Goal: Task Accomplishment & Management: Manage account settings

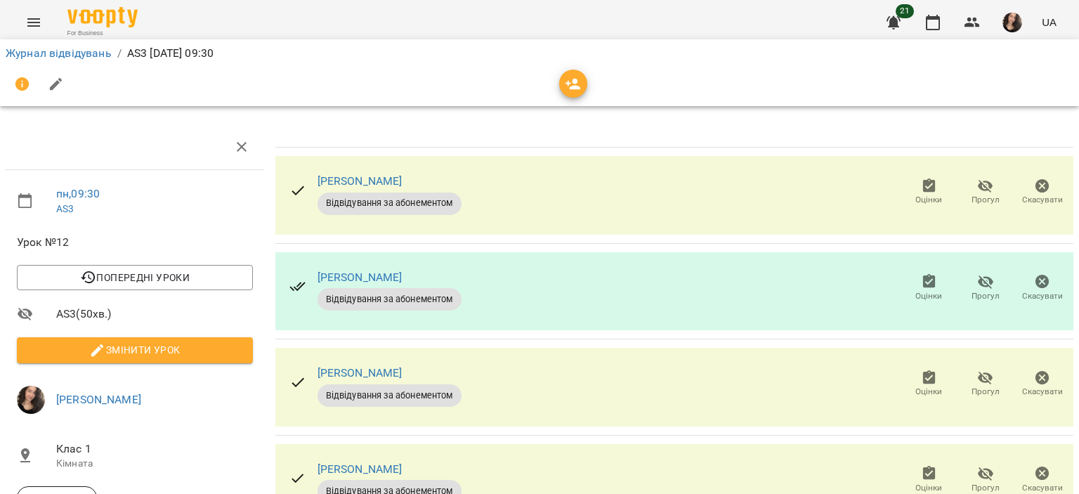
click at [921, 182] on icon "button" at bounding box center [929, 186] width 17 height 17
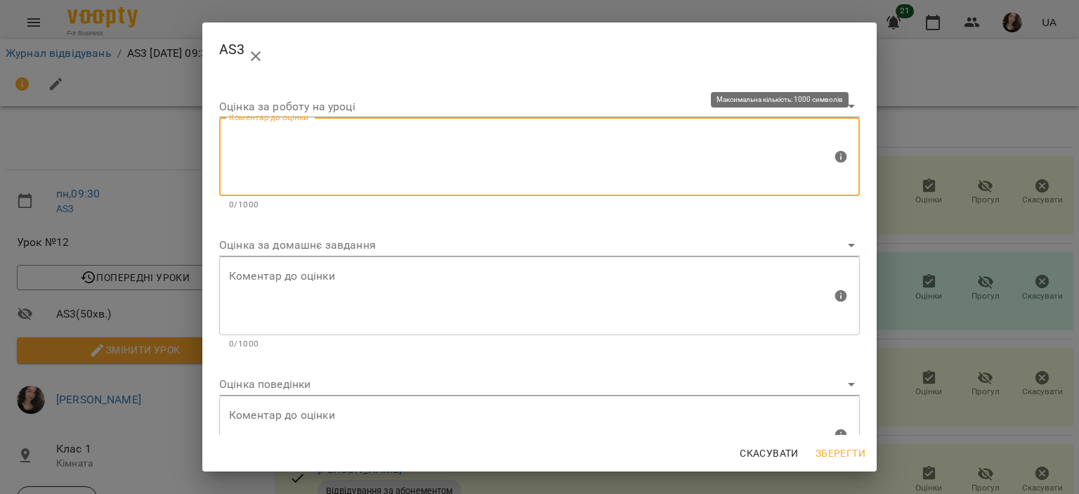
click at [393, 158] on textarea at bounding box center [530, 157] width 603 height 53
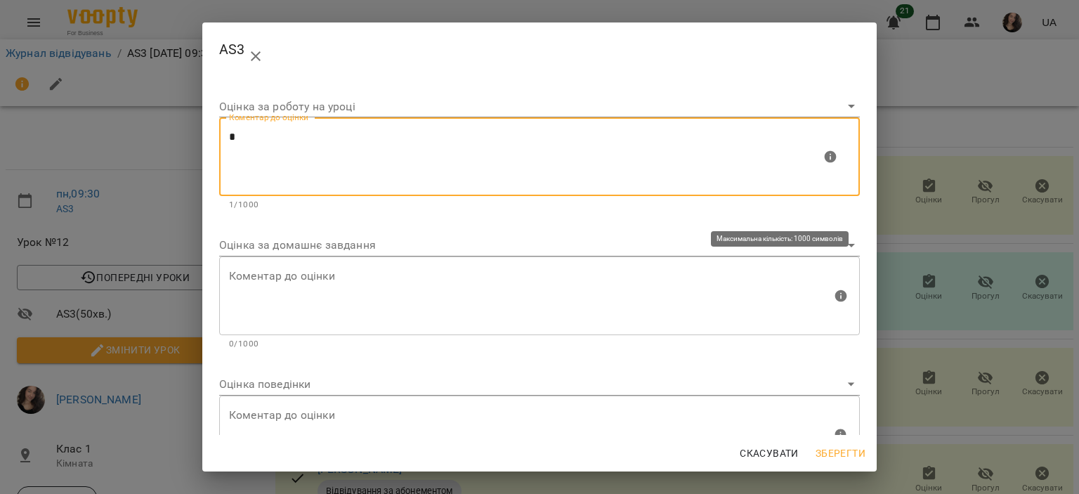
type textarea "*"
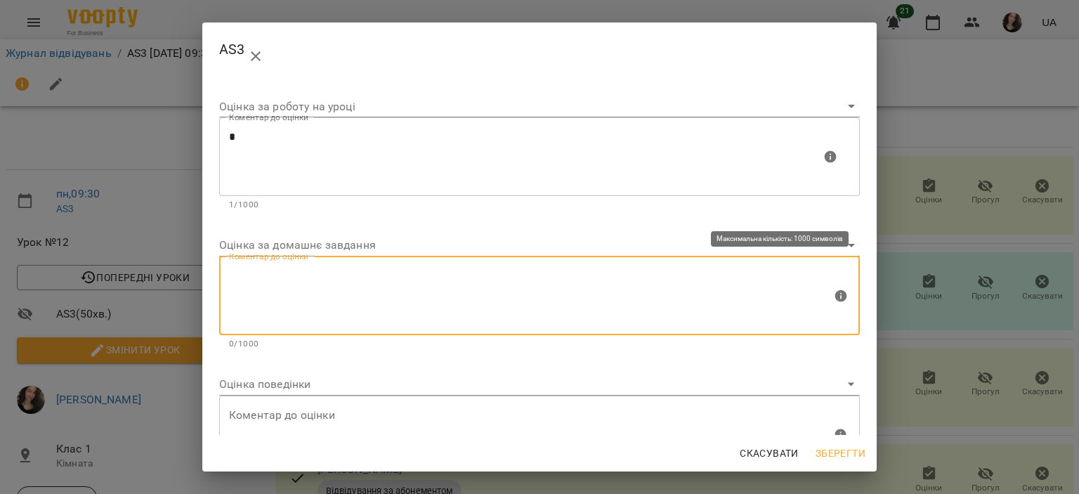
click at [287, 281] on textarea at bounding box center [530, 295] width 603 height 53
type textarea "*"
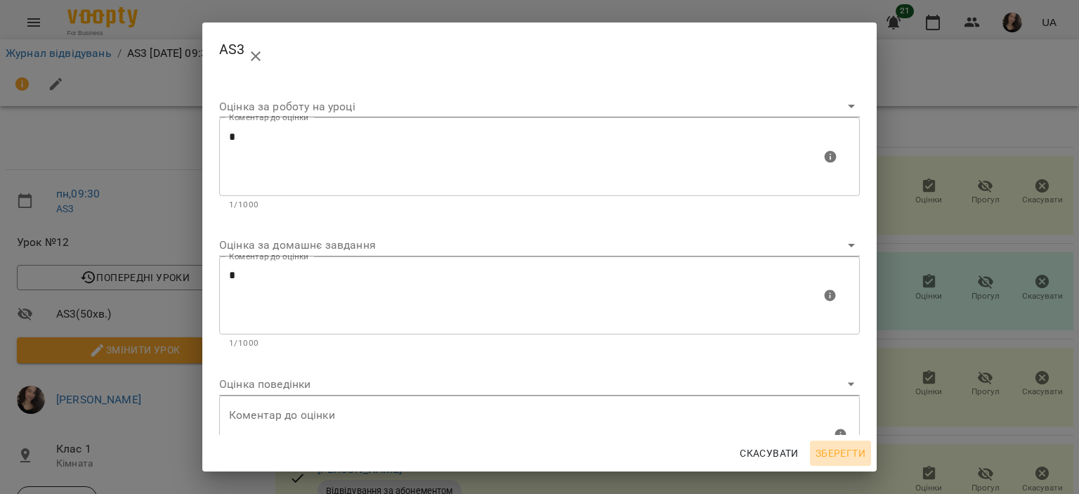
click at [842, 450] on span "Зберегти" at bounding box center [841, 453] width 50 height 17
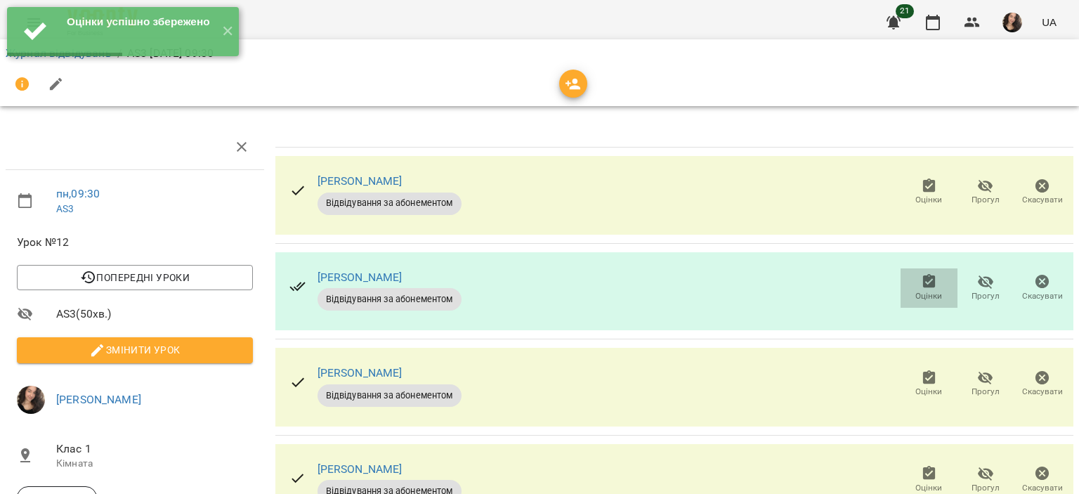
click at [930, 281] on span "Оцінки" at bounding box center [929, 287] width 40 height 28
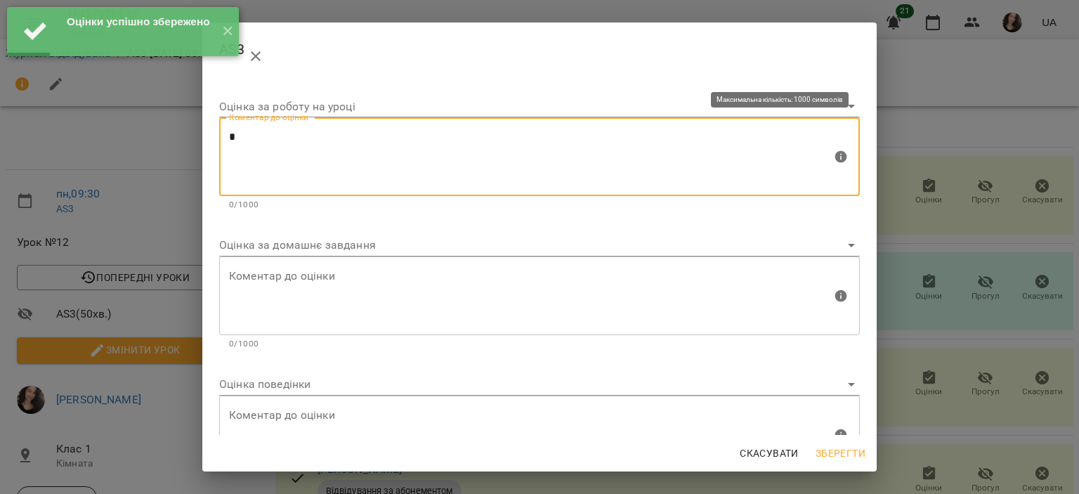
click at [450, 153] on textarea "*" at bounding box center [530, 157] width 603 height 53
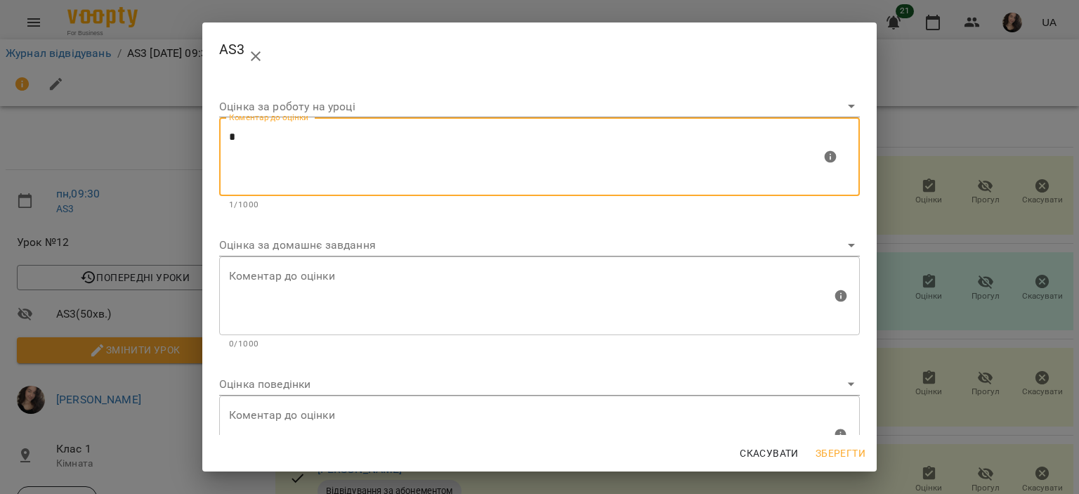
type textarea "*"
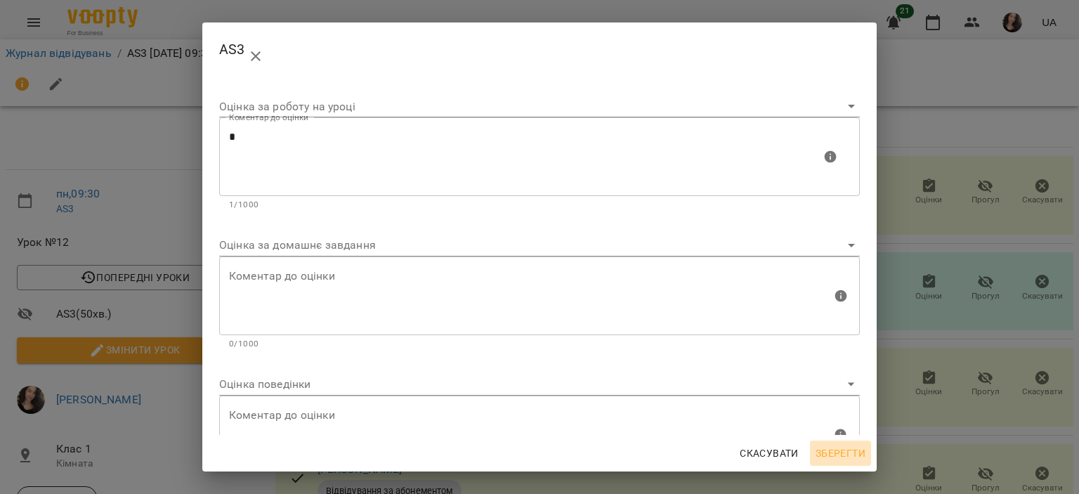
click at [846, 443] on button "Зберегти" at bounding box center [840, 453] width 61 height 25
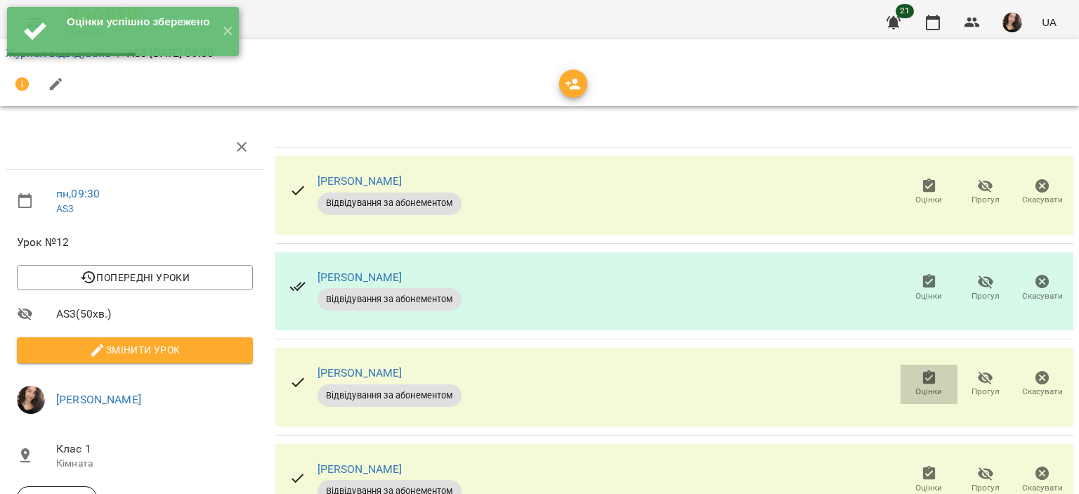
click at [931, 393] on span "Оцінки" at bounding box center [929, 392] width 27 height 12
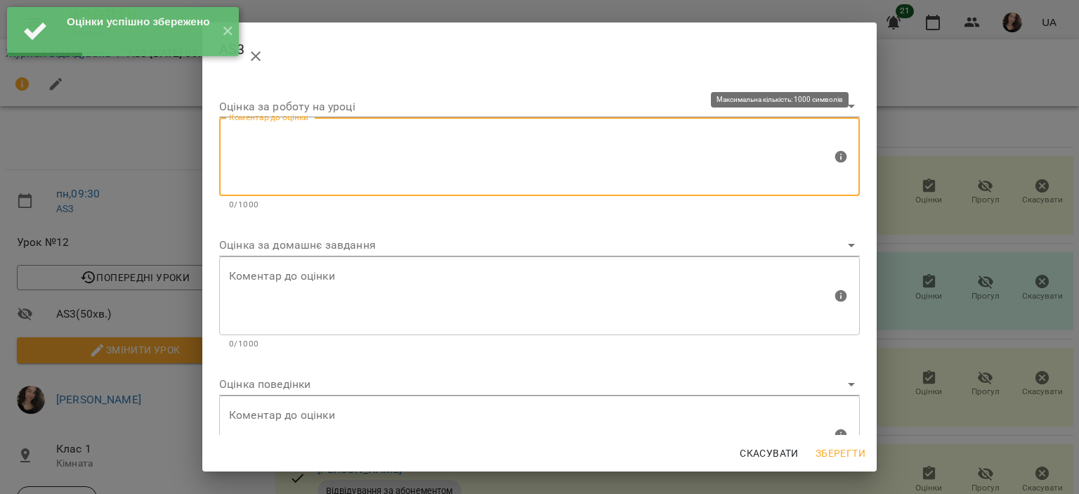
click at [464, 141] on textarea at bounding box center [530, 157] width 603 height 53
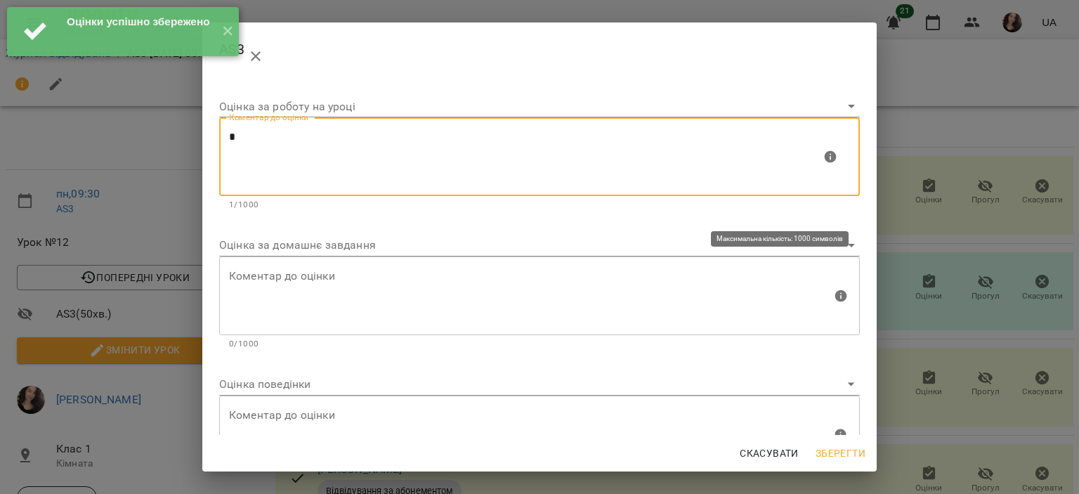
type textarea "*"
click at [342, 272] on textarea at bounding box center [530, 295] width 603 height 53
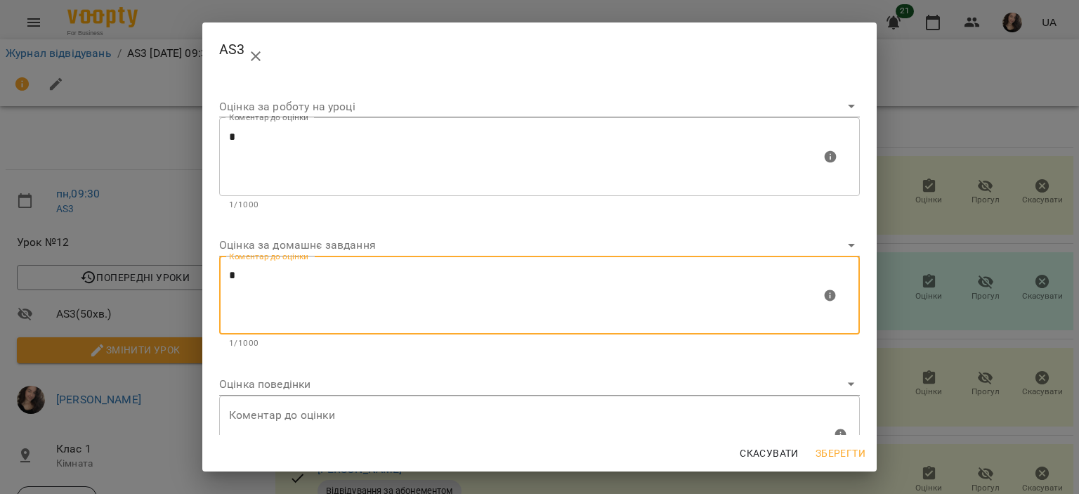
type textarea "*"
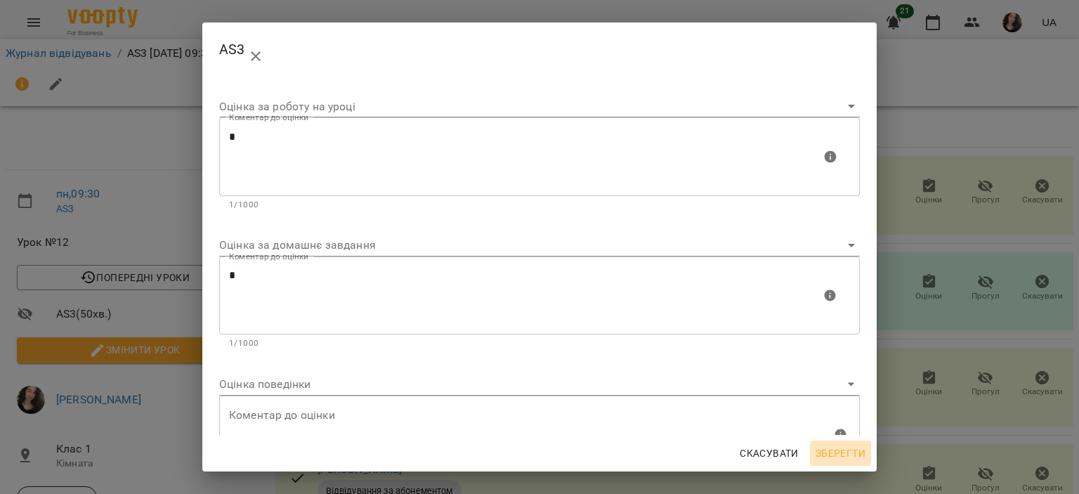
click at [833, 449] on span "Зберегти" at bounding box center [841, 453] width 50 height 17
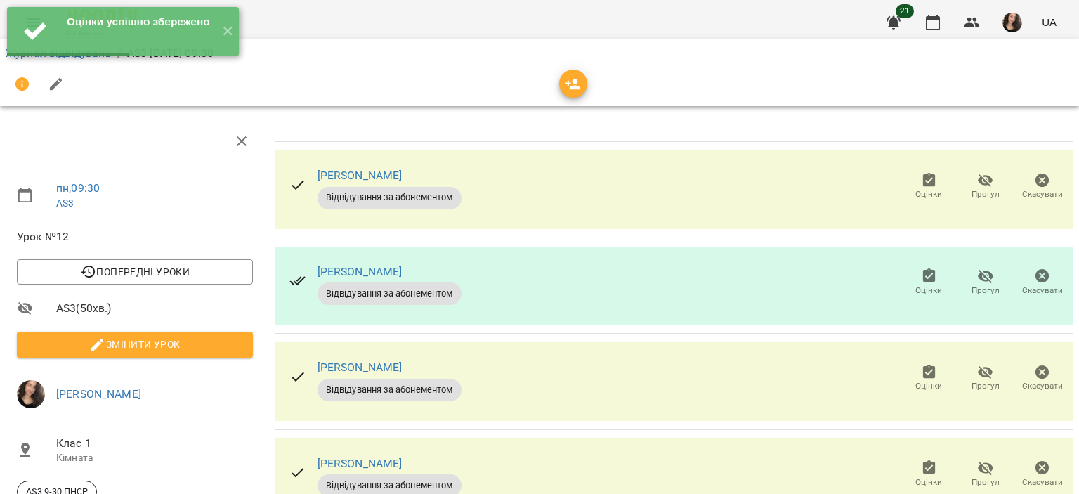
scroll to position [143, 0]
click at [921, 460] on icon "button" at bounding box center [929, 468] width 17 height 17
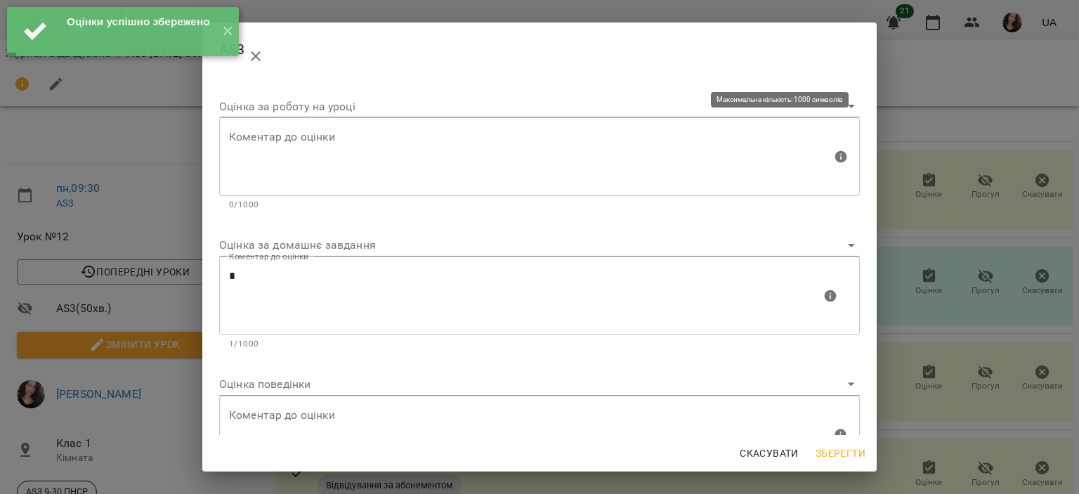
click at [433, 190] on div "Коментар до оцінки" at bounding box center [539, 156] width 641 height 79
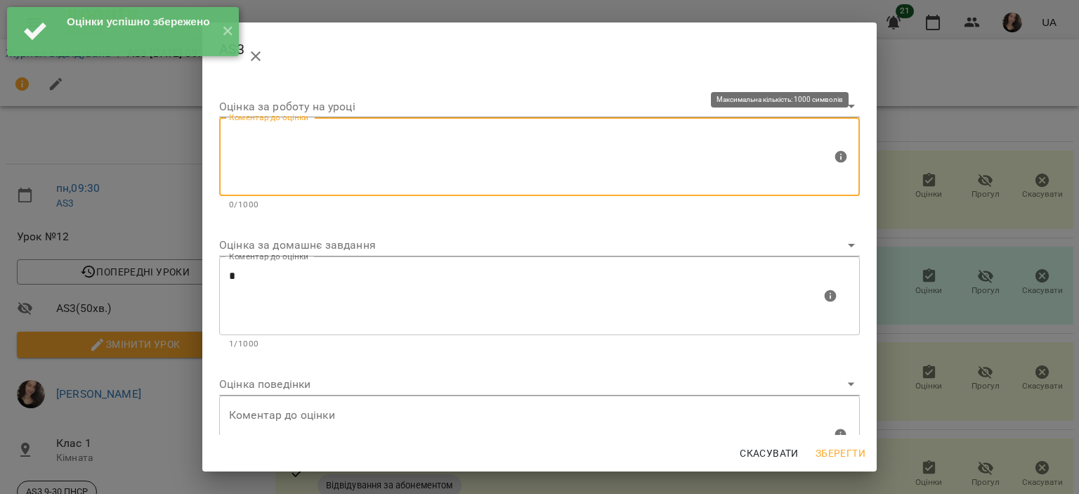
type textarea "*"
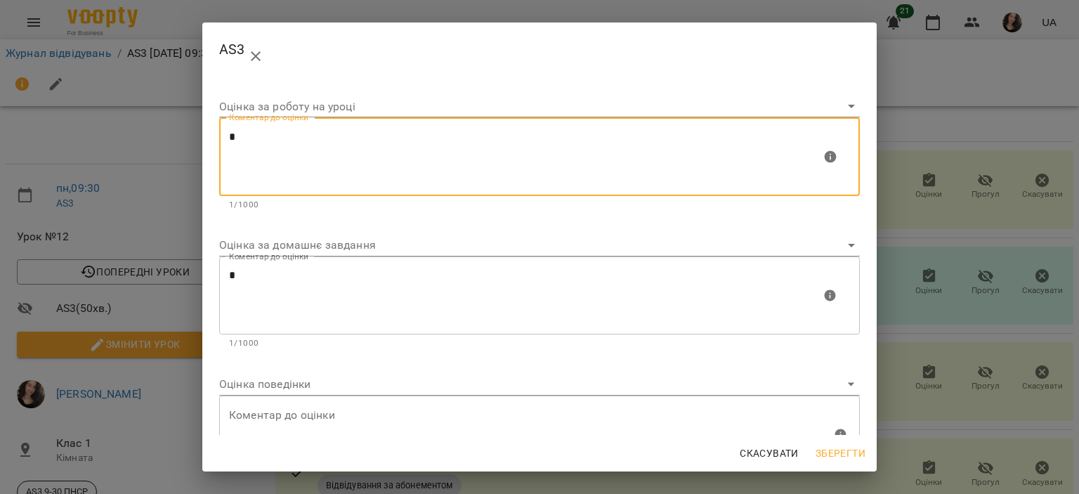
type textarea "*"
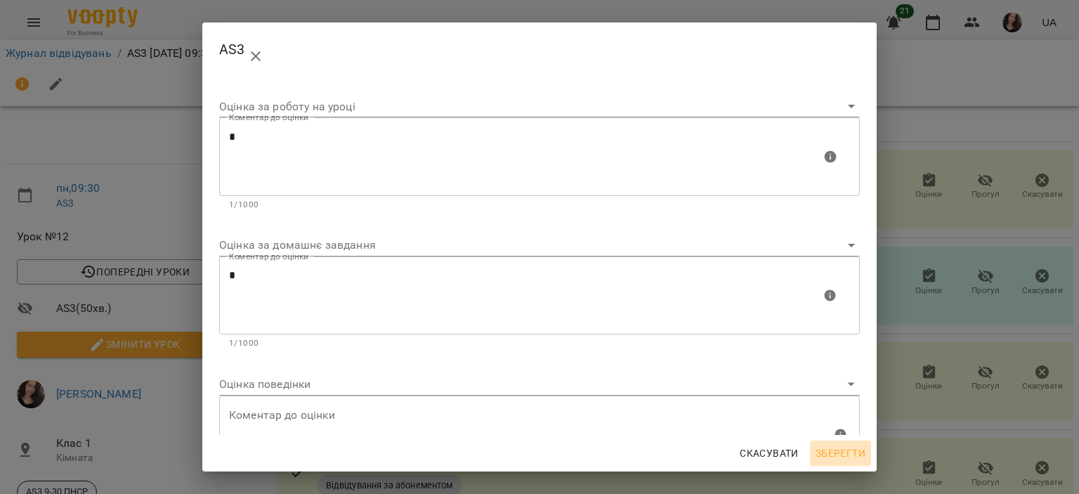
click at [846, 460] on span "Зберегти" at bounding box center [841, 453] width 50 height 17
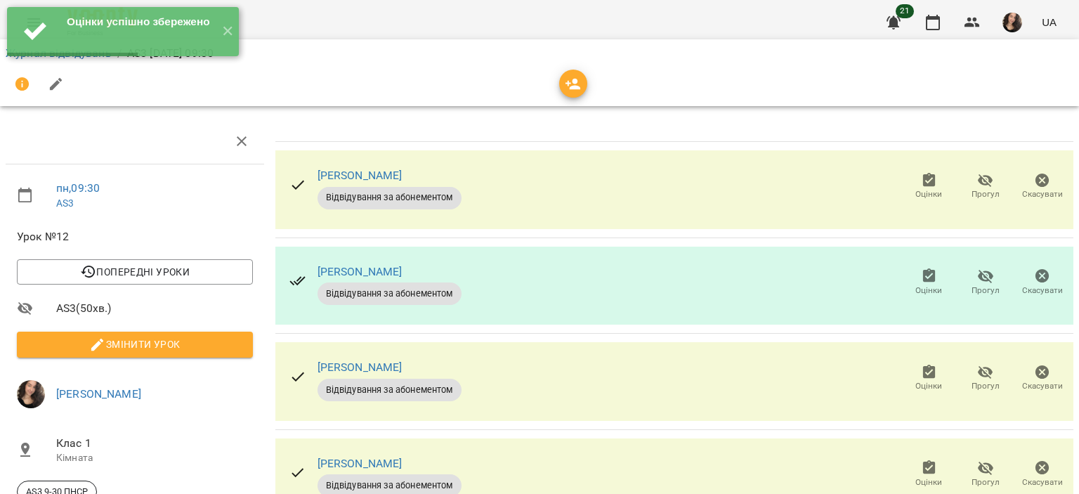
scroll to position [290, 0]
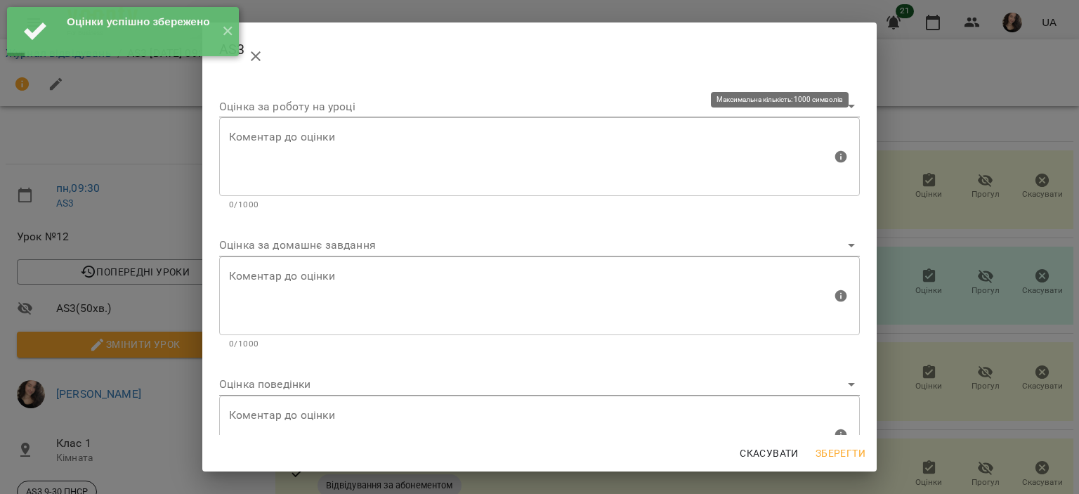
click at [409, 172] on textarea at bounding box center [530, 157] width 603 height 53
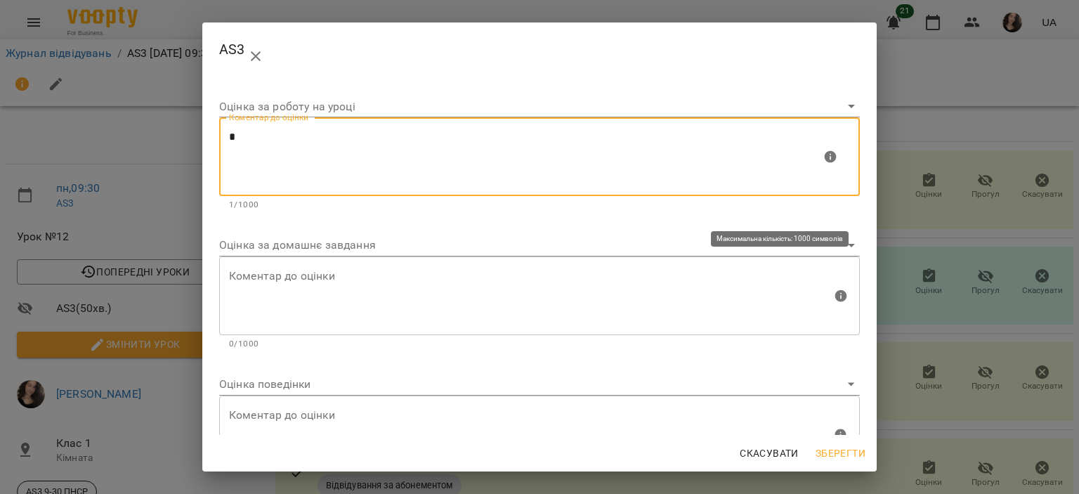
type textarea "*"
click at [310, 278] on textarea at bounding box center [530, 295] width 603 height 53
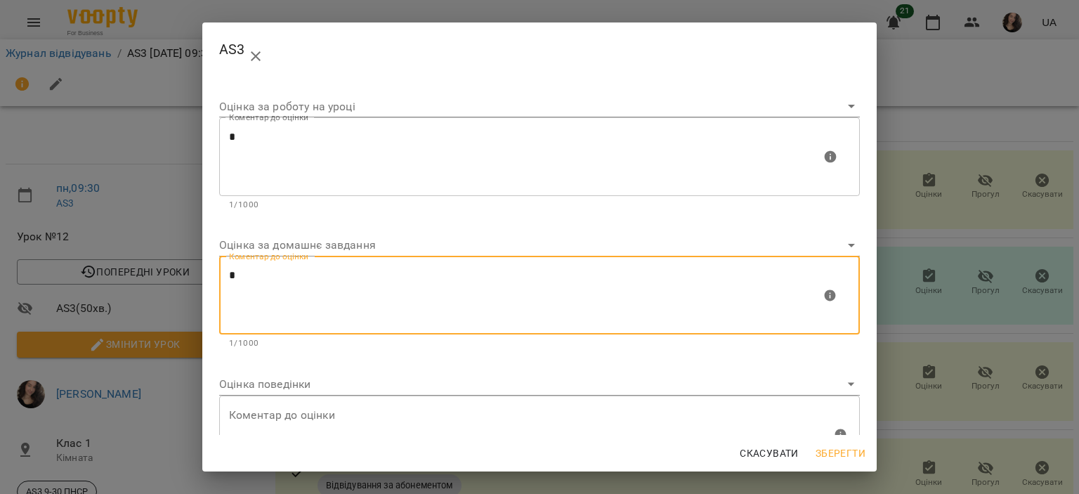
type textarea "*"
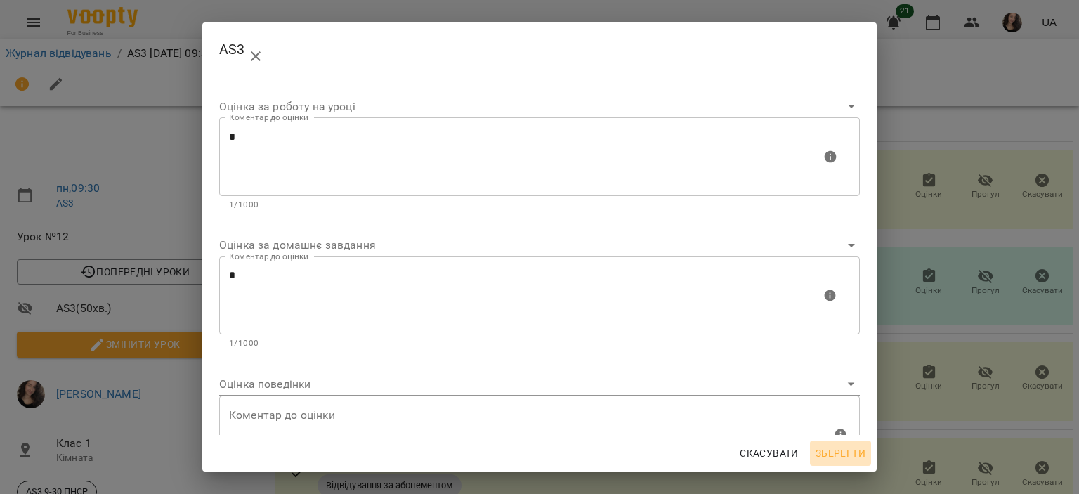
click at [847, 445] on span "Зберегти" at bounding box center [841, 453] width 50 height 17
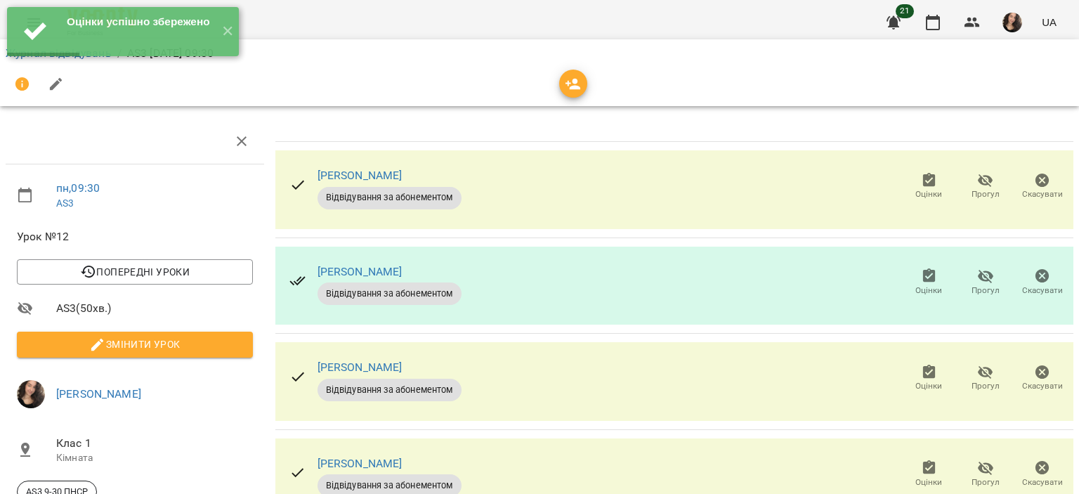
scroll to position [346, 0]
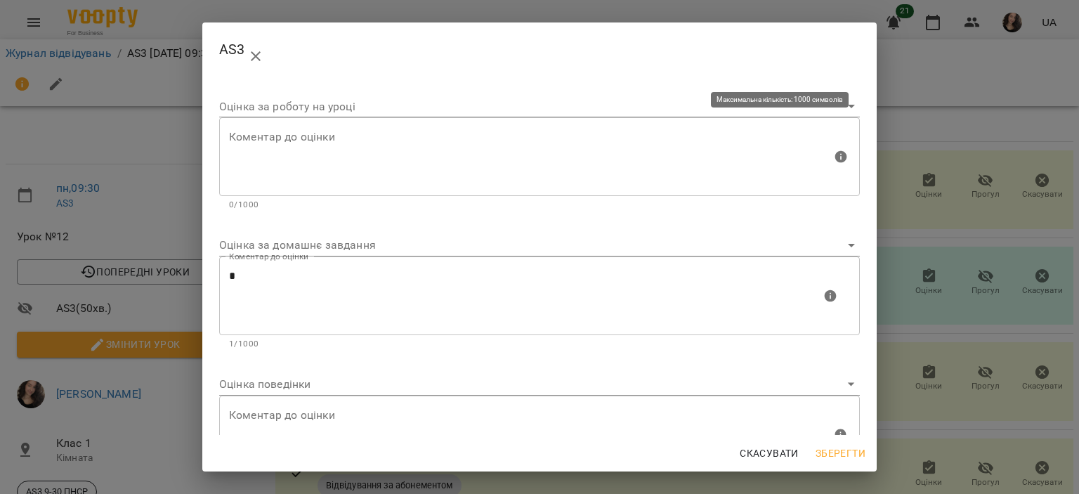
click at [408, 167] on textarea at bounding box center [530, 157] width 603 height 53
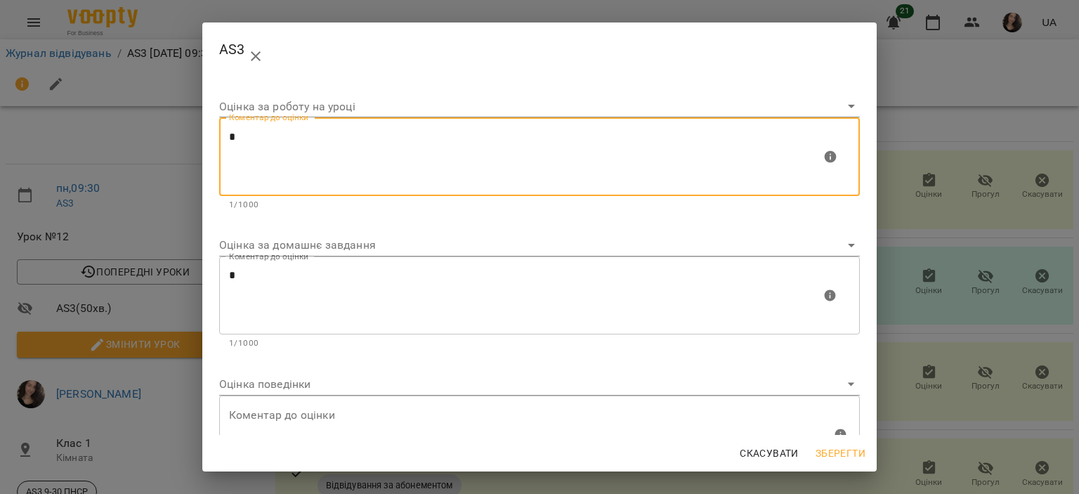
type textarea "*"
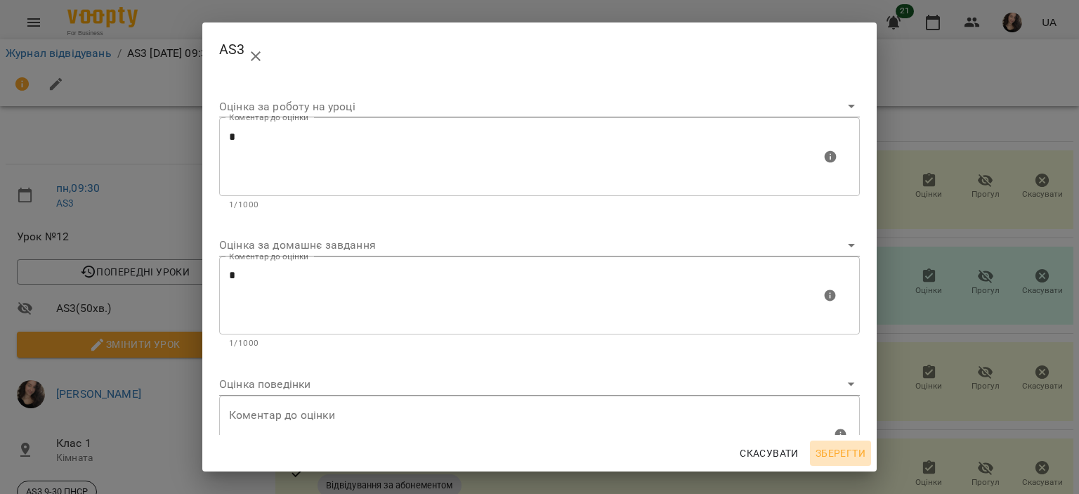
click at [840, 450] on span "Зберегти" at bounding box center [841, 453] width 50 height 17
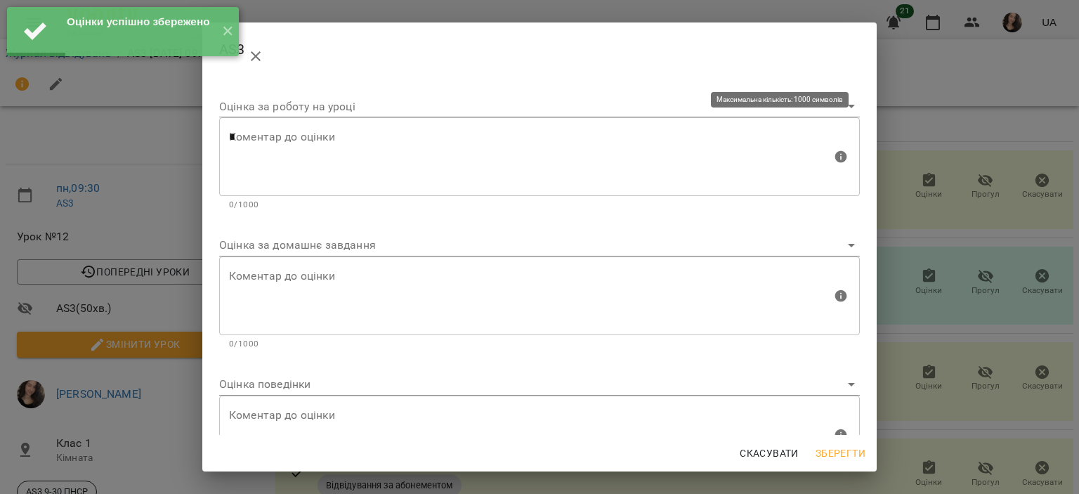
click at [395, 152] on textarea "*" at bounding box center [530, 157] width 603 height 53
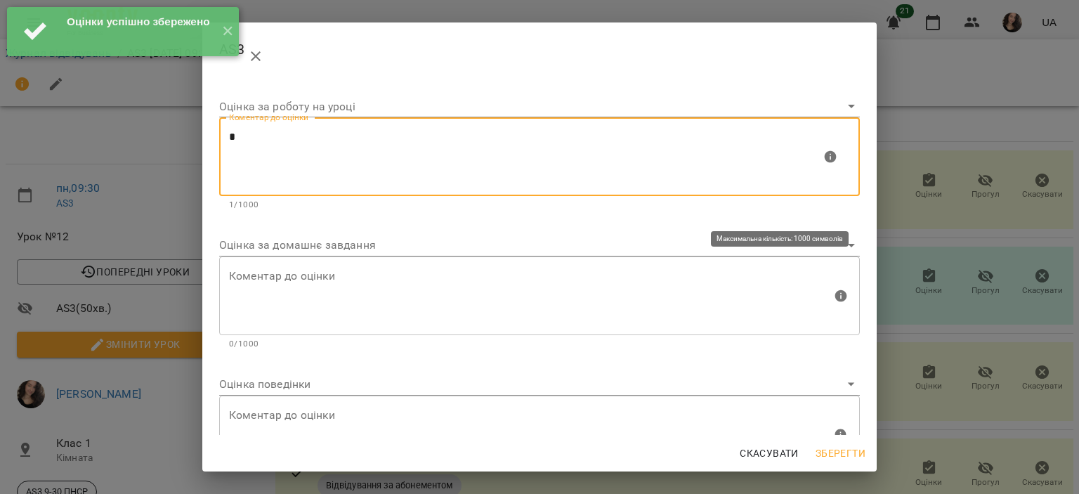
type textarea "*"
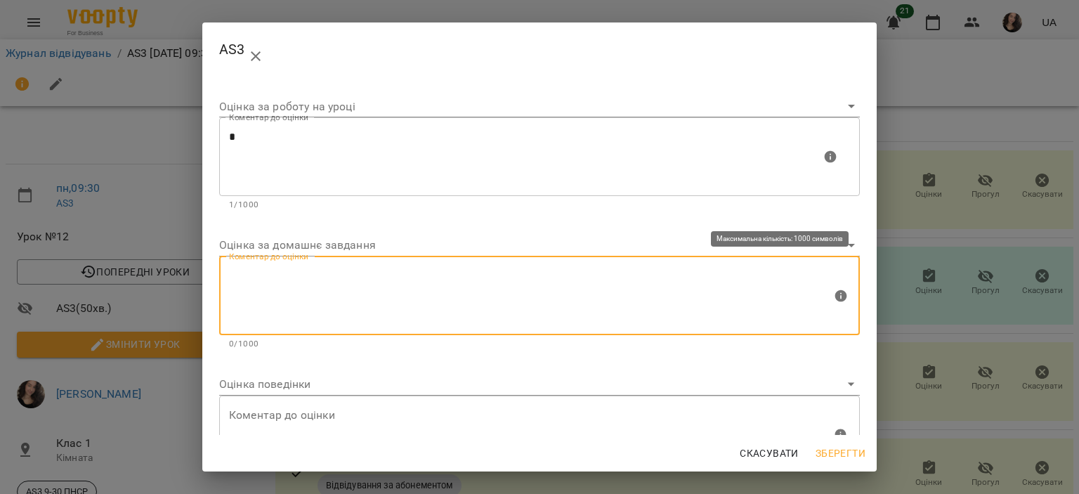
click at [260, 299] on textarea at bounding box center [530, 295] width 603 height 53
type textarea "*"
click at [831, 457] on span "Зберегти" at bounding box center [841, 453] width 50 height 17
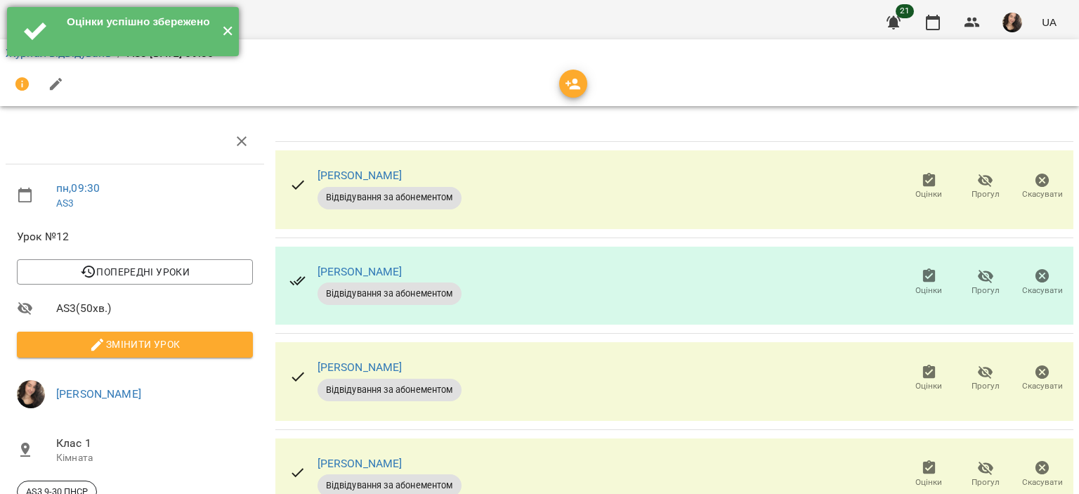
click at [228, 30] on button "✕" at bounding box center [227, 31] width 23 height 49
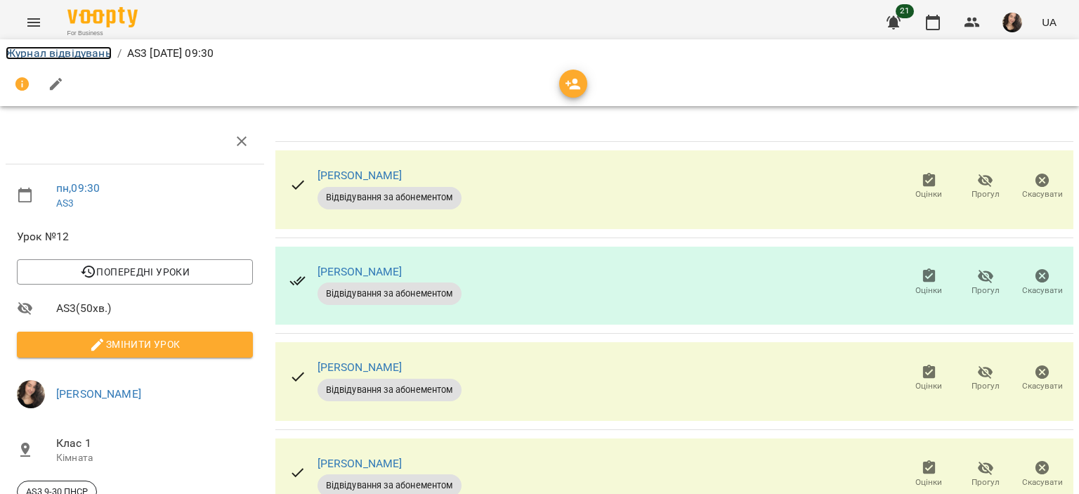
click at [66, 49] on link "Журнал відвідувань" at bounding box center [59, 52] width 106 height 13
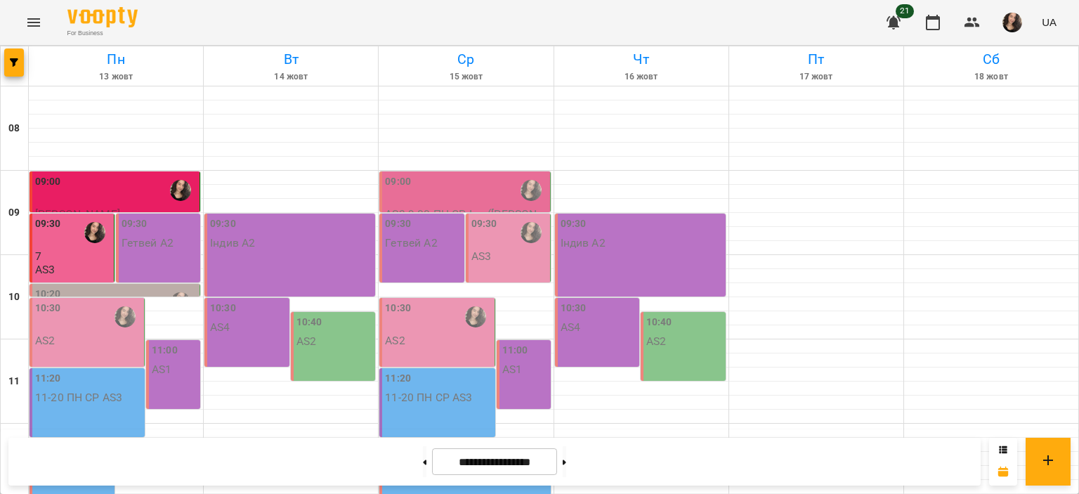
click at [121, 287] on div "10:20" at bounding box center [116, 303] width 162 height 32
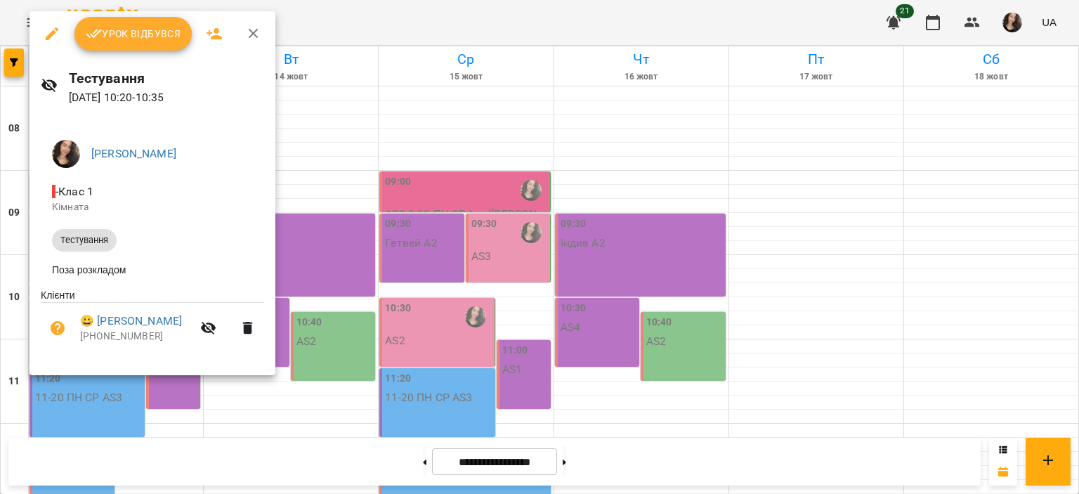
click at [790, 11] on div at bounding box center [539, 247] width 1079 height 494
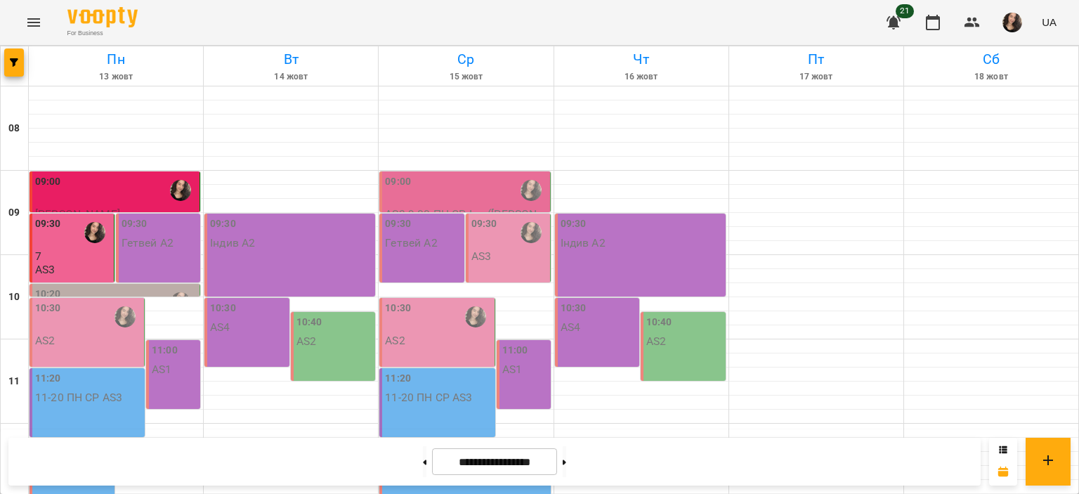
click at [169, 285] on div "10:20 [PERSON_NAME] Тестування" at bounding box center [115, 316] width 171 height 65
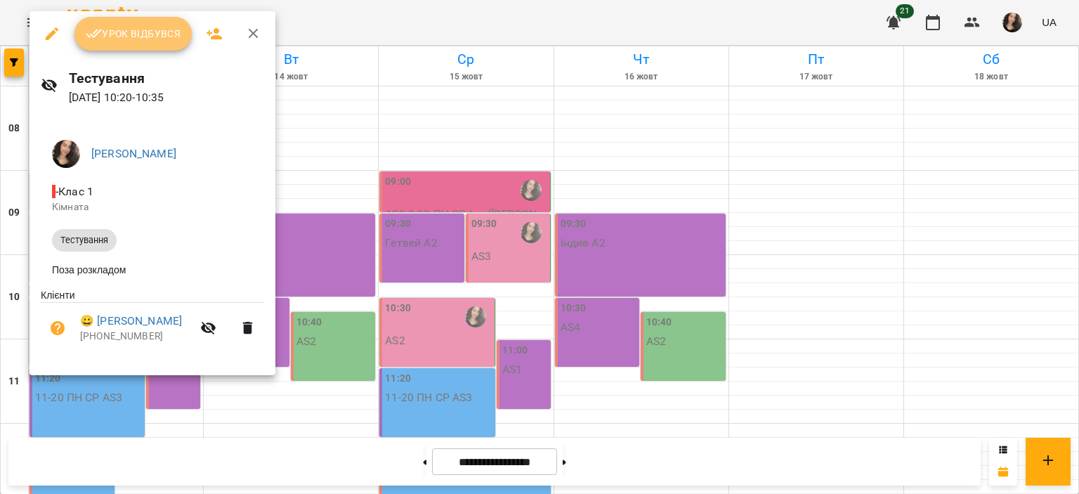
click at [122, 27] on span "Урок відбувся" at bounding box center [134, 33] width 96 height 17
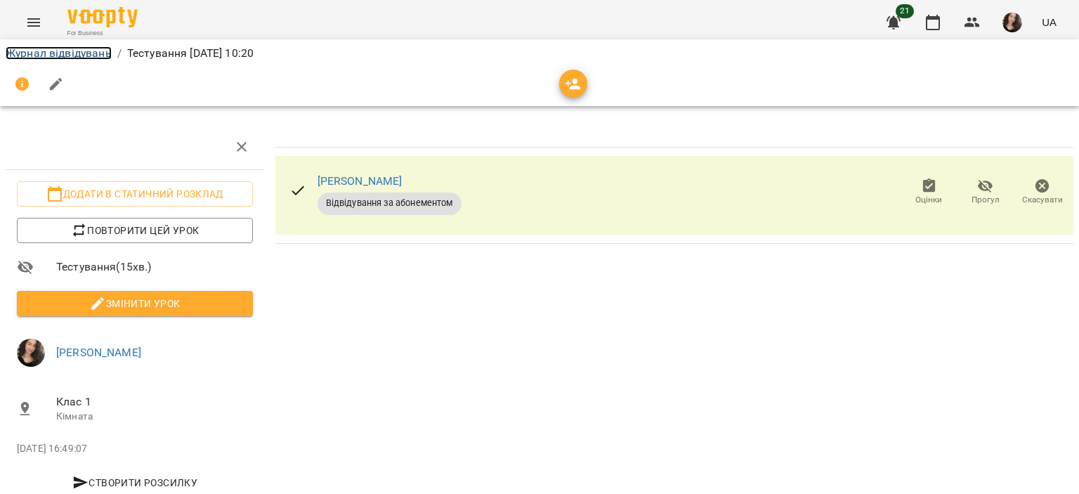
click at [90, 48] on link "Журнал відвідувань" at bounding box center [59, 52] width 106 height 13
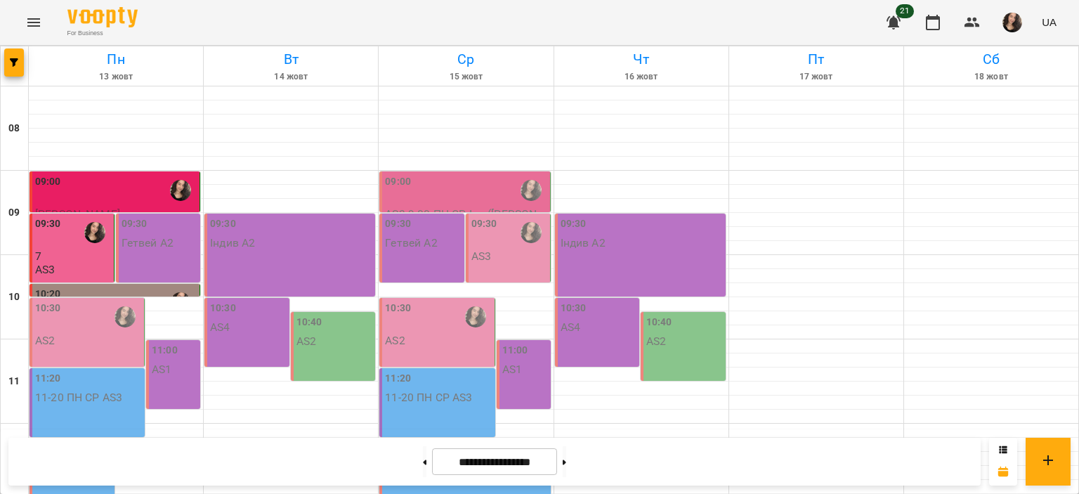
click at [70, 315] on div "10:30" at bounding box center [88, 317] width 106 height 32
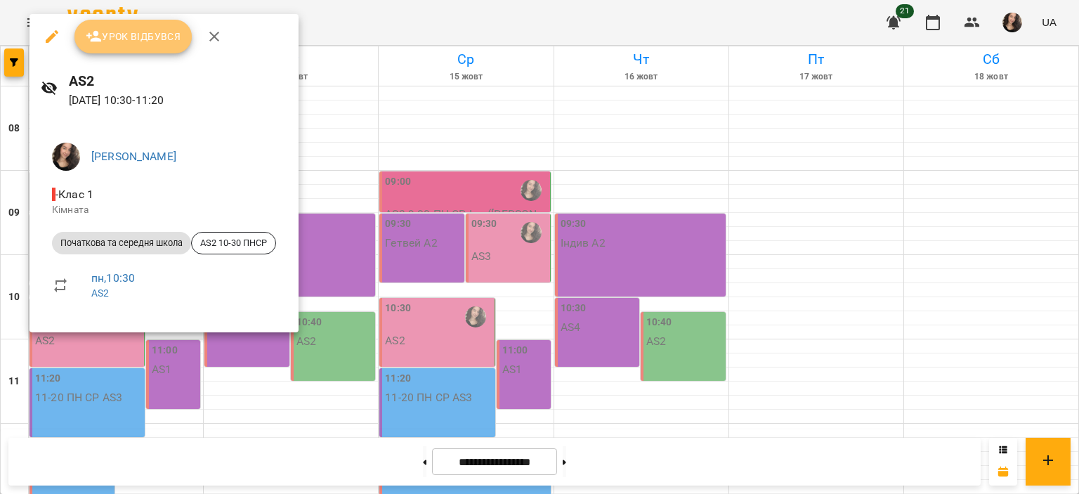
click at [101, 28] on span "Урок відбувся" at bounding box center [134, 36] width 96 height 17
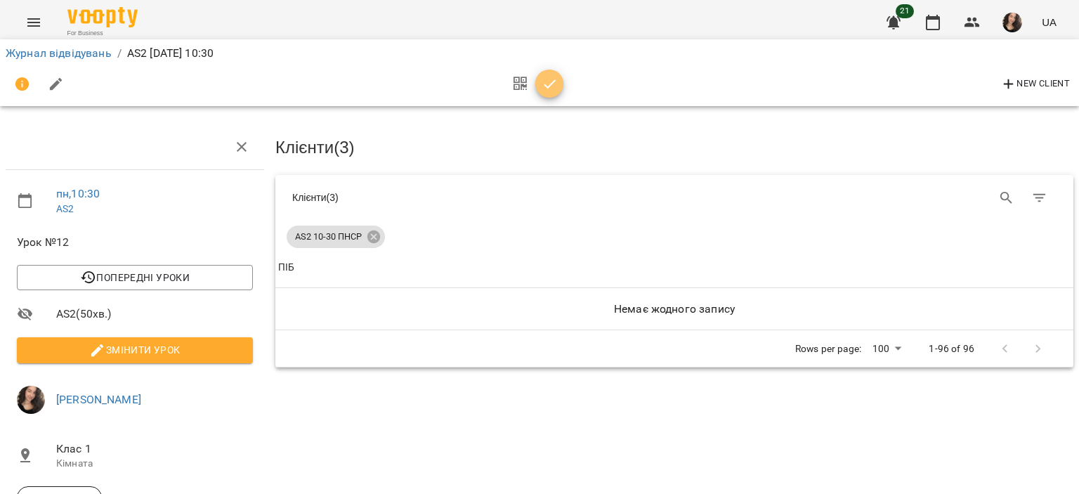
click at [547, 74] on button "button" at bounding box center [549, 84] width 28 height 28
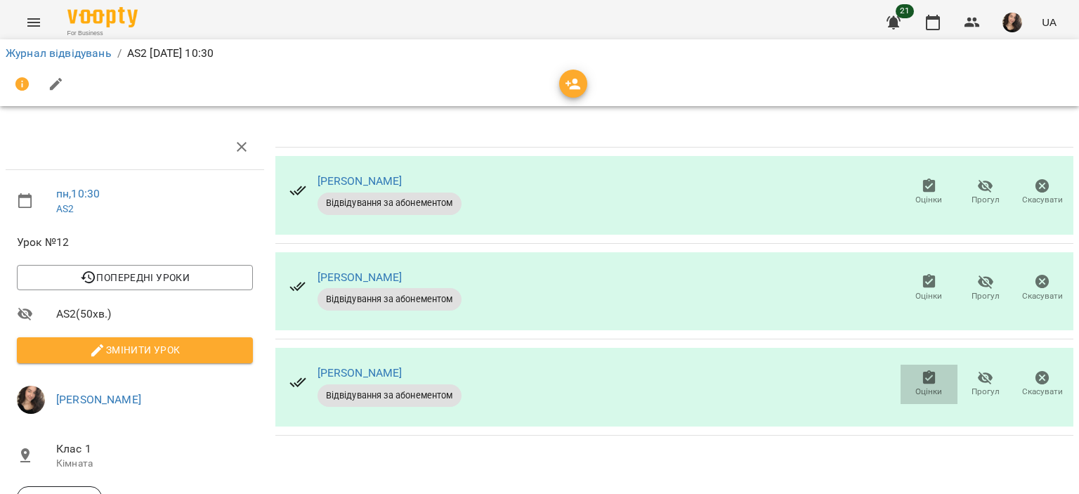
click at [916, 389] on span "Оцінки" at bounding box center [929, 392] width 27 height 12
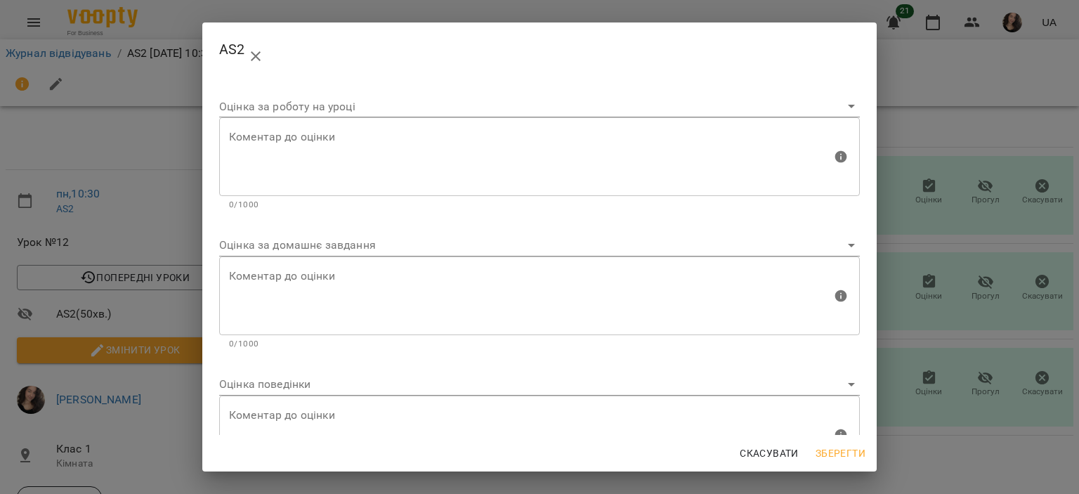
click at [780, 470] on div "Скасувати Зберегти" at bounding box center [539, 453] width 675 height 37
drag, startPoint x: 779, startPoint y: 469, endPoint x: 766, endPoint y: 451, distance: 21.6
click at [766, 451] on div "Скасувати Зберегти" at bounding box center [539, 453] width 675 height 37
click at [766, 451] on span "Скасувати" at bounding box center [769, 453] width 59 height 17
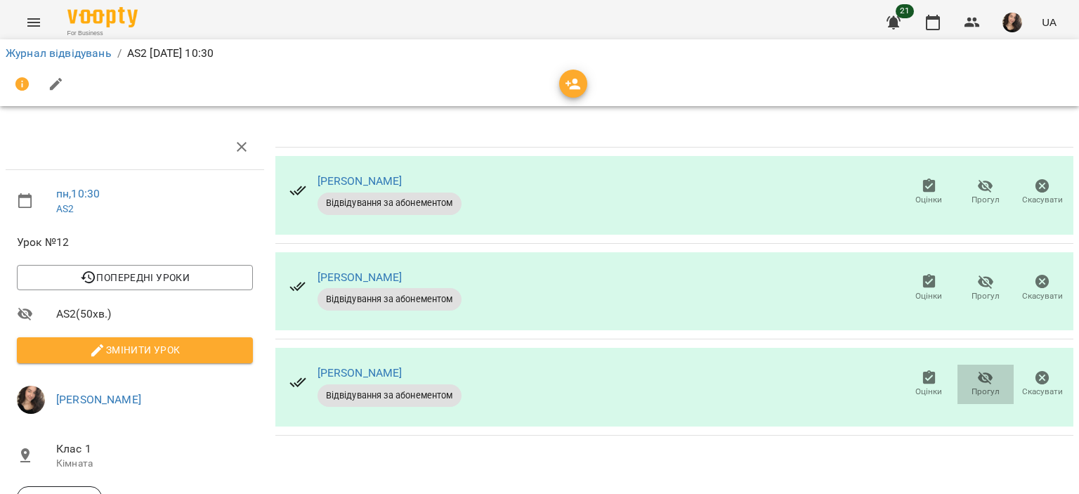
click at [981, 379] on icon "button" at bounding box center [985, 378] width 17 height 17
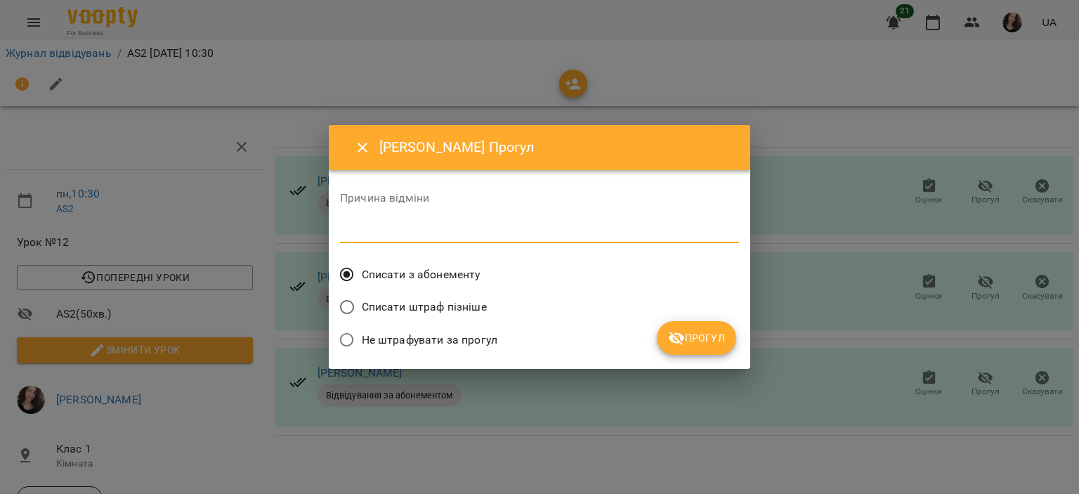
click at [394, 233] on textarea at bounding box center [539, 231] width 399 height 13
type textarea "*"
type textarea "*******"
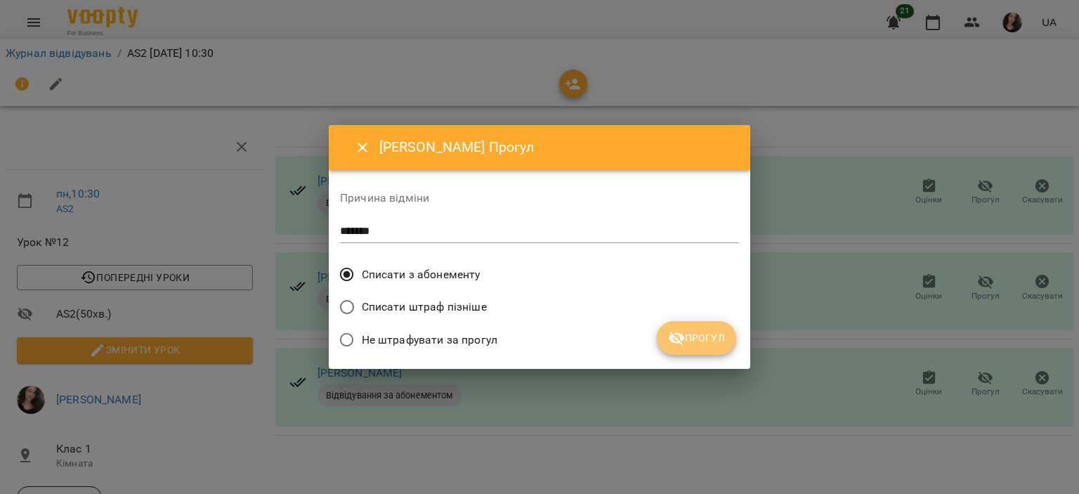
click at [709, 334] on span "Прогул" at bounding box center [696, 338] width 57 height 17
